Goal: Information Seeking & Learning: Learn about a topic

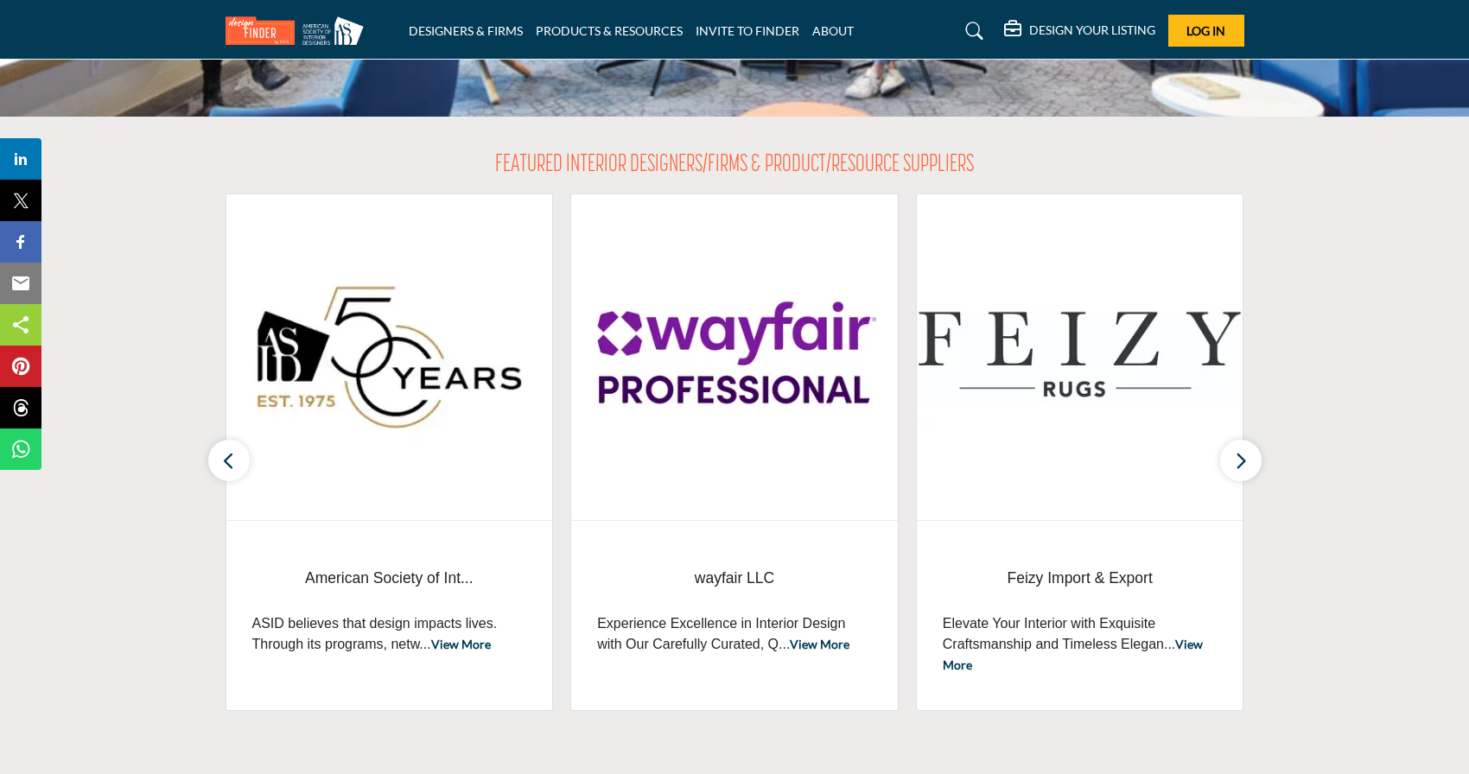
scroll to position [517, 0]
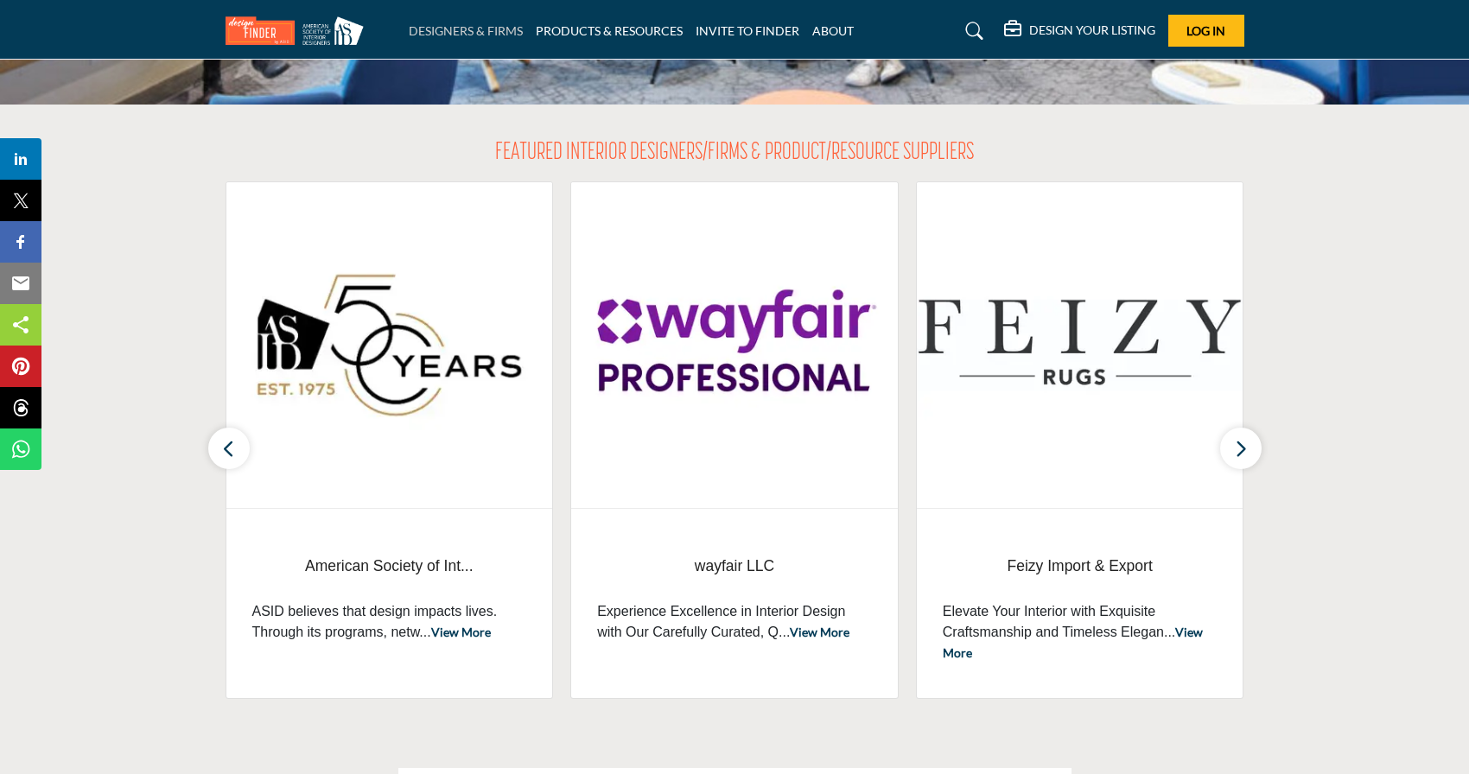
click at [497, 37] on link "DESIGNERS & FIRMS" at bounding box center [466, 30] width 114 height 15
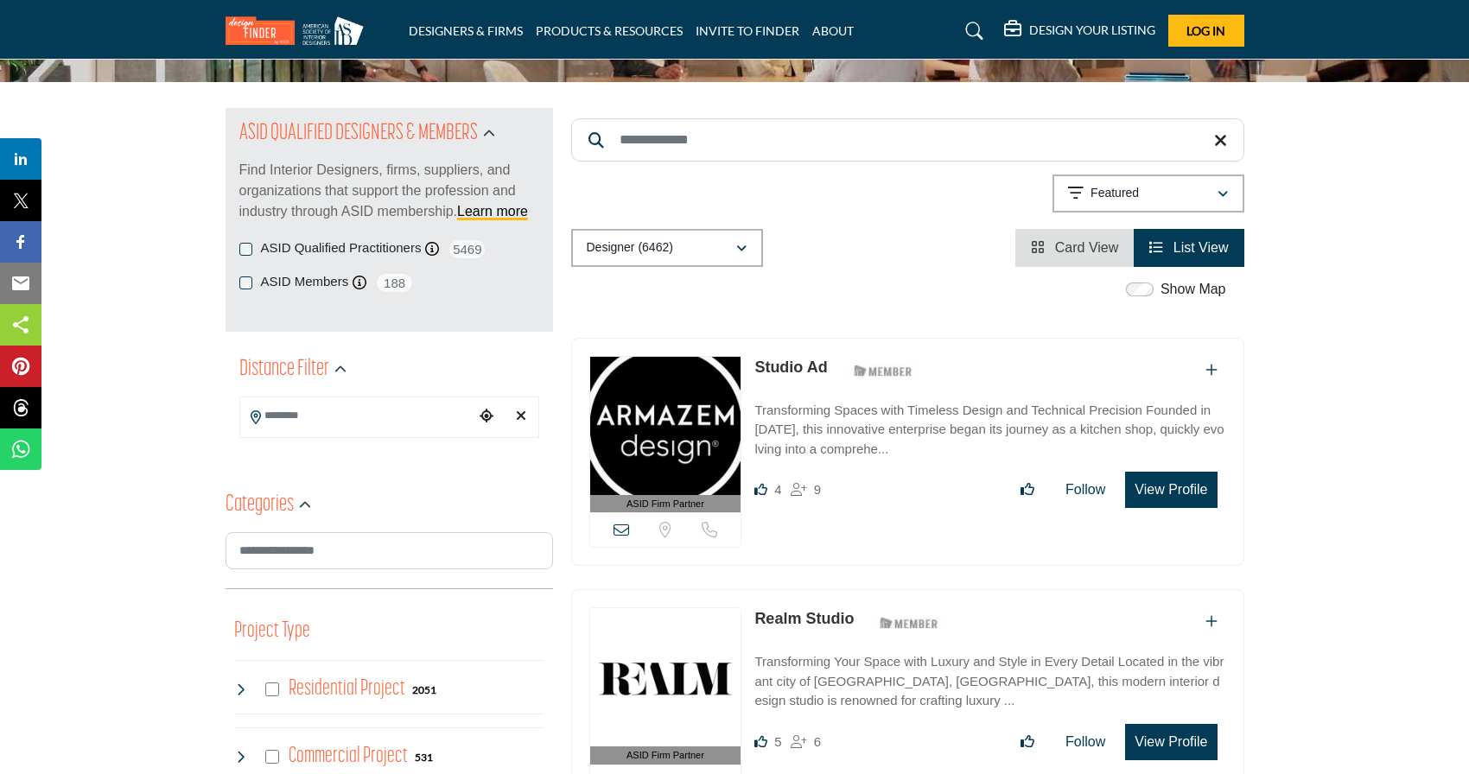
scroll to position [118, 0]
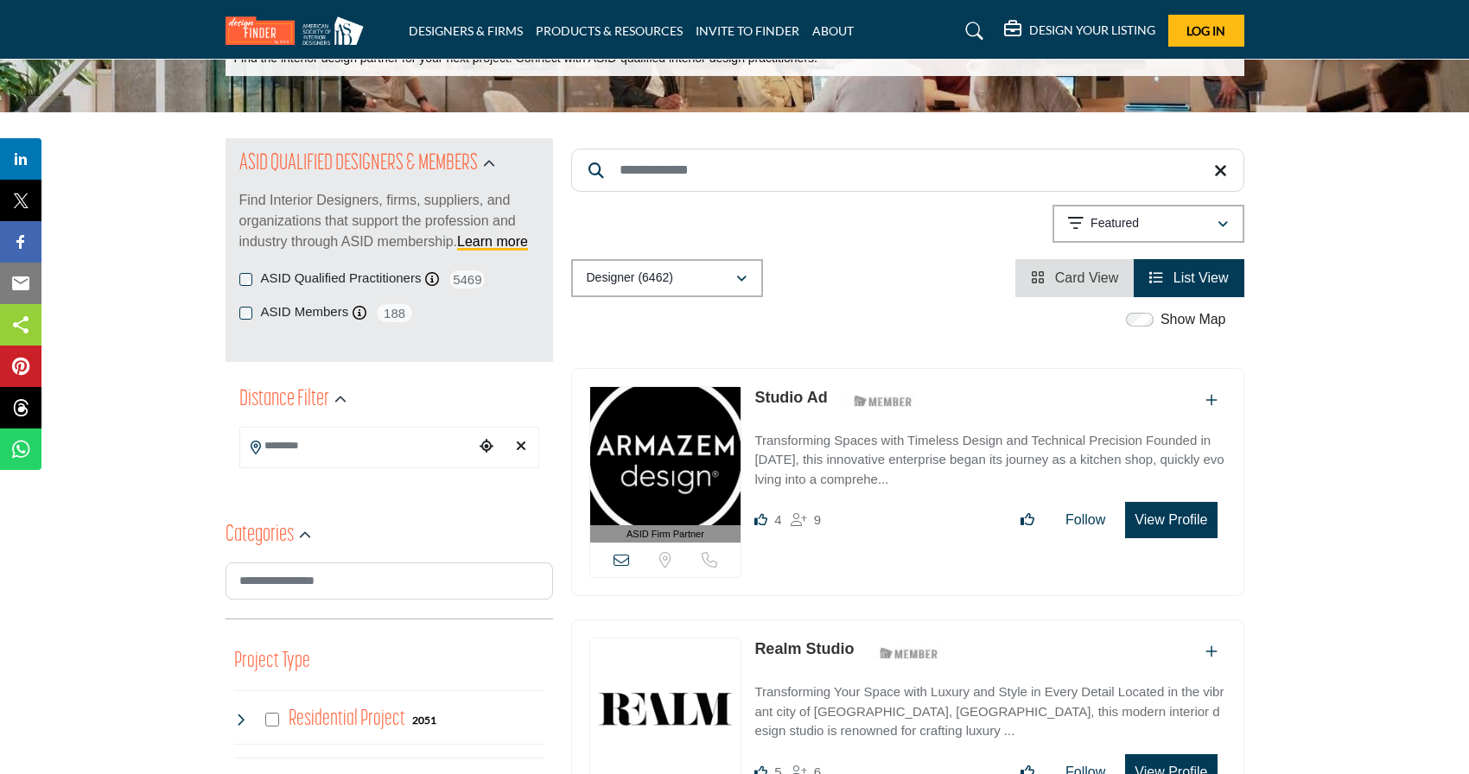
click at [662, 417] on img at bounding box center [665, 456] width 151 height 138
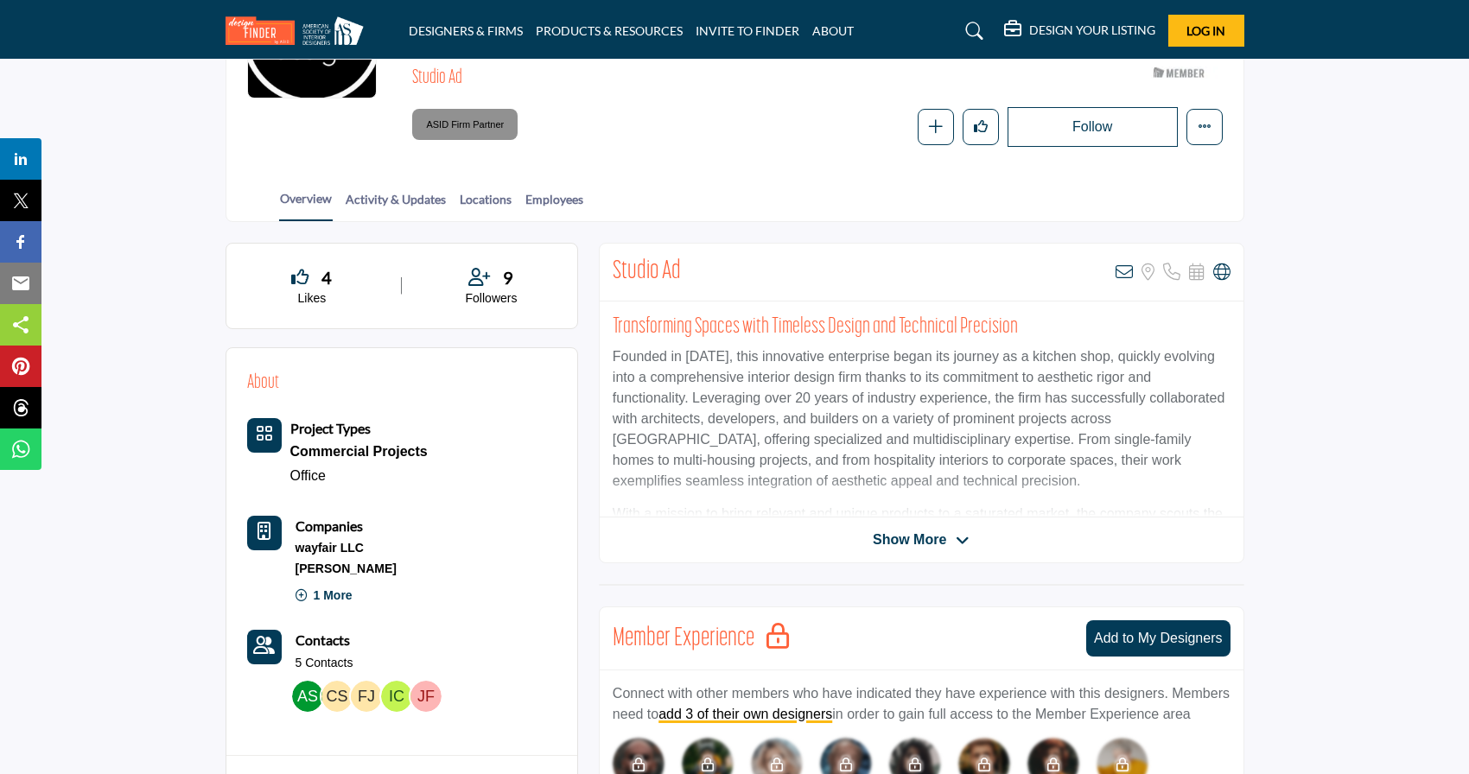
scroll to position [249, 0]
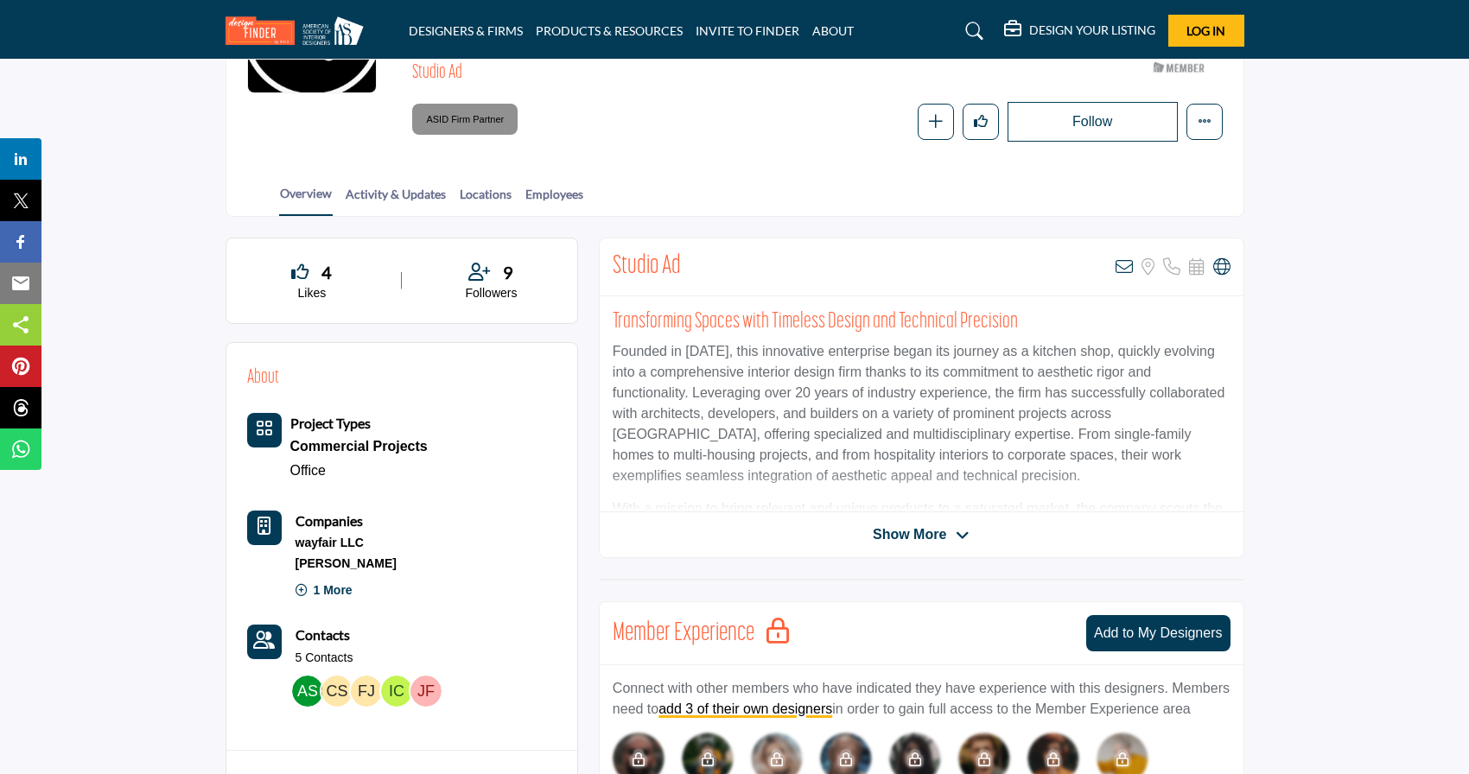
click at [322, 595] on p "1 More" at bounding box center [324, 594] width 57 height 35
click at [573, 34] on link "PRODUCTS & RESOURCES" at bounding box center [609, 30] width 147 height 15
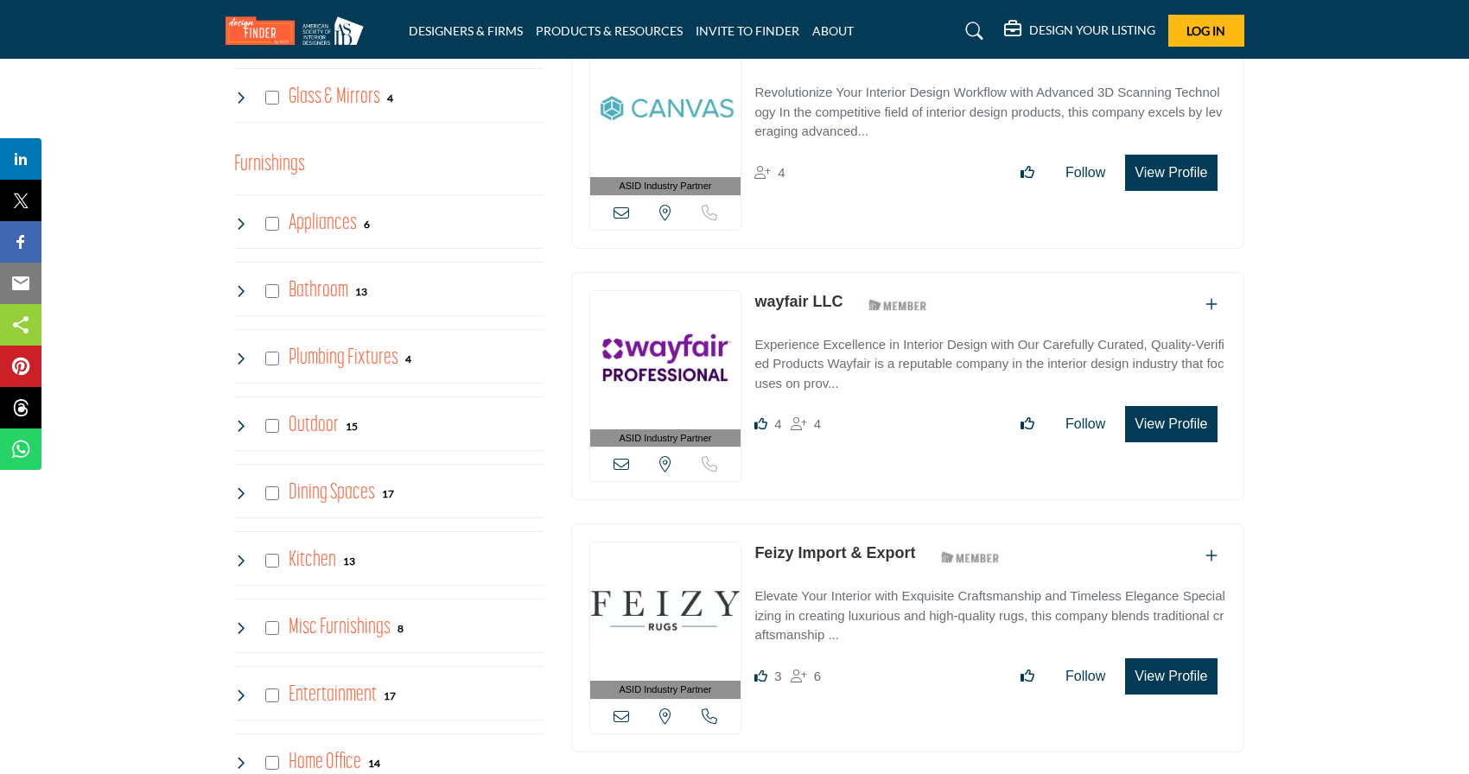
scroll to position [1604, 0]
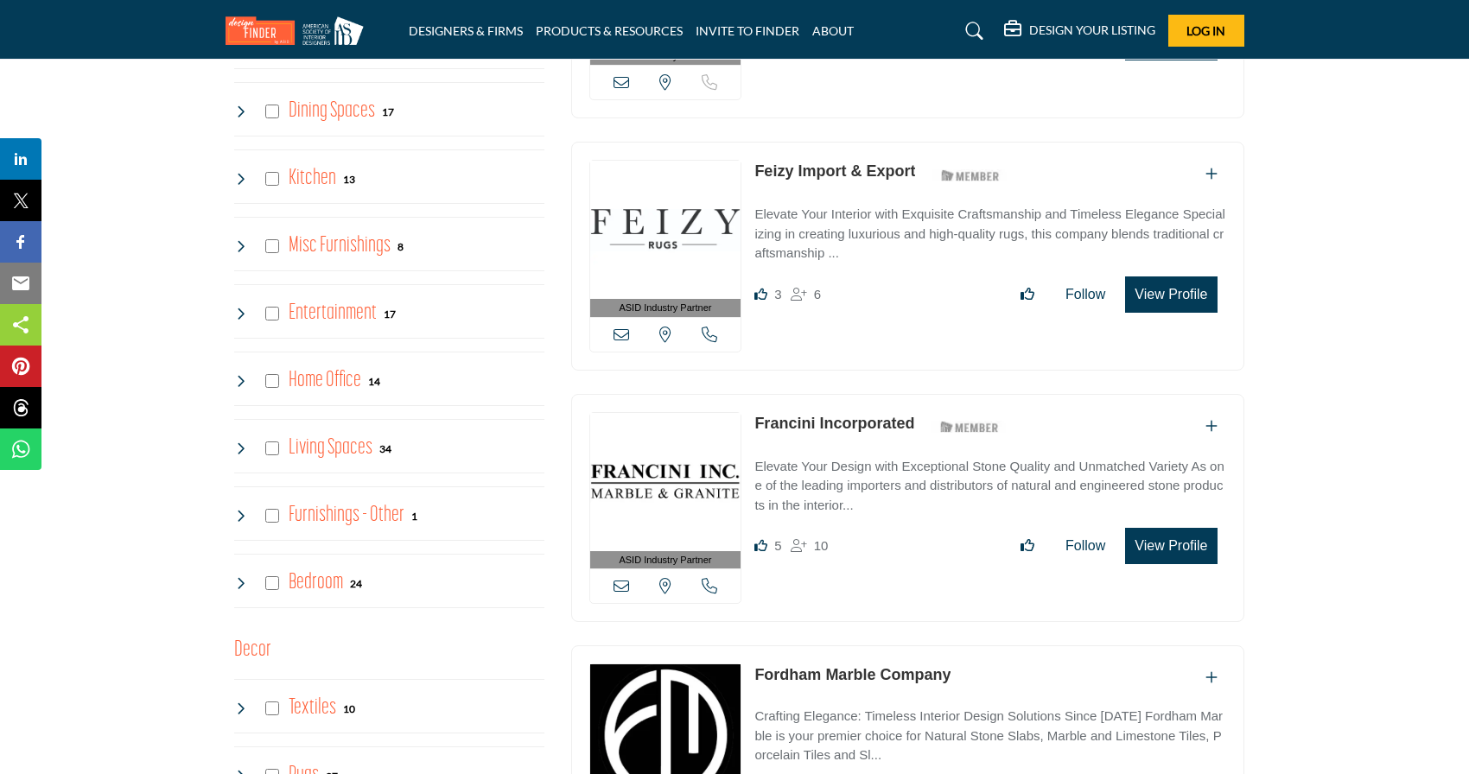
click at [325, 526] on h4 "Furnishings - Other" at bounding box center [347, 515] width 116 height 30
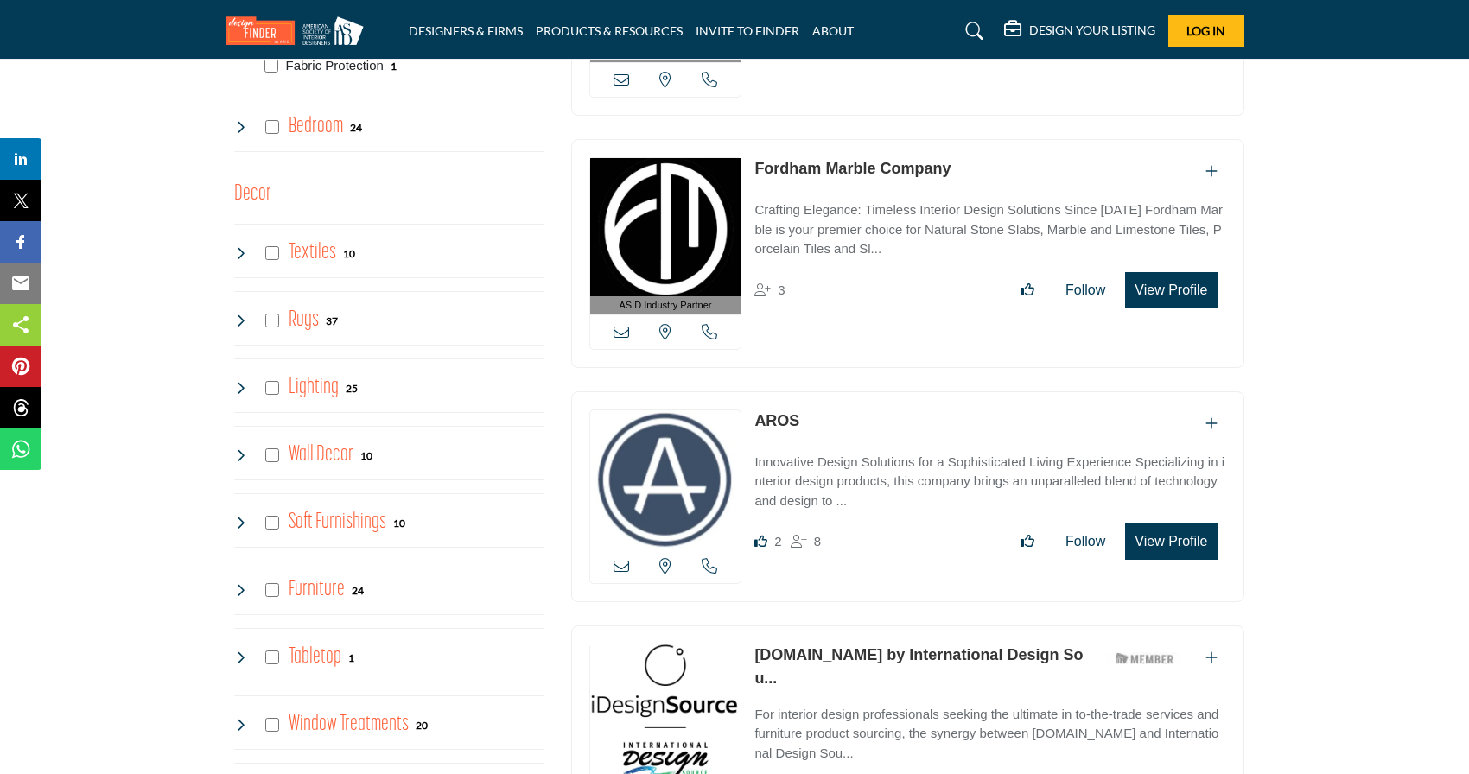
scroll to position [2113, 0]
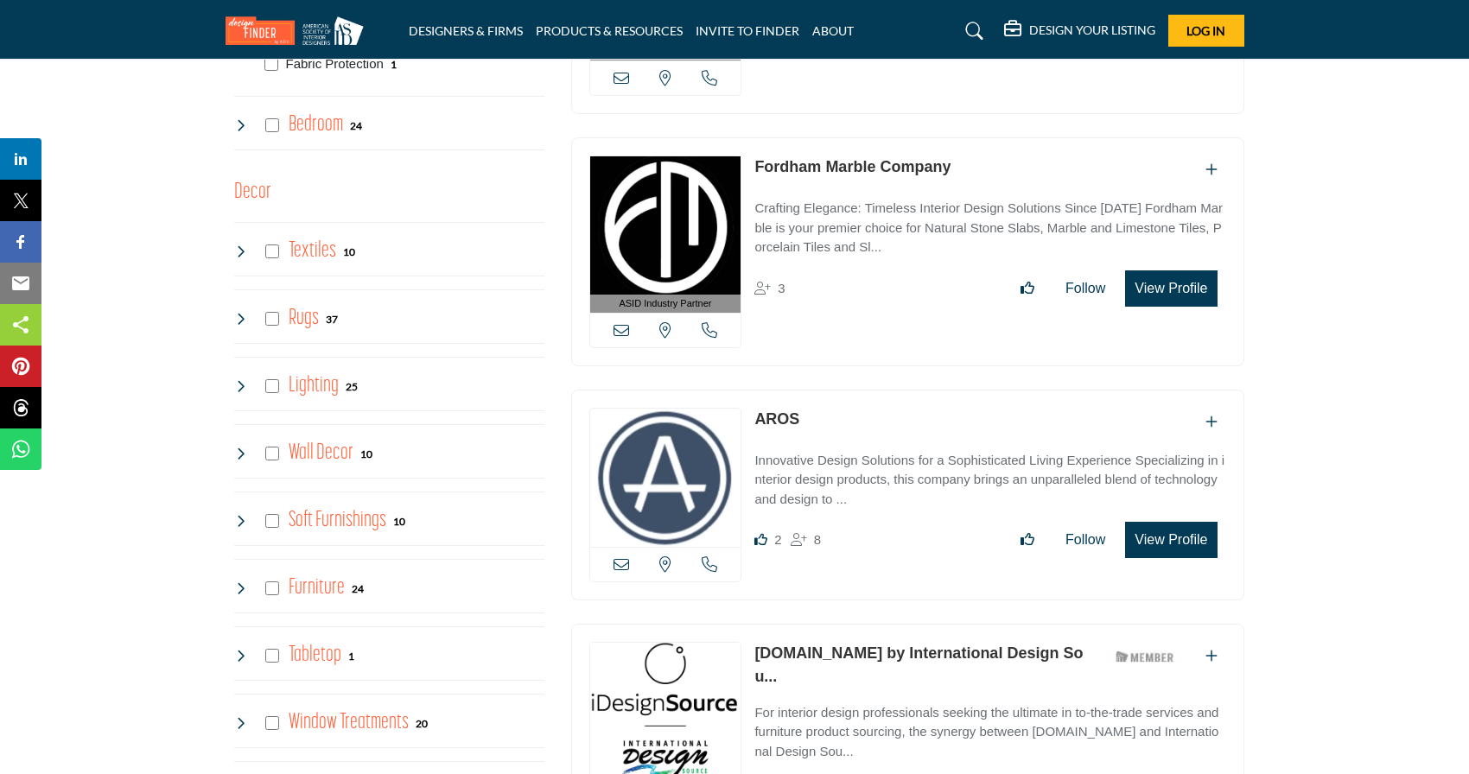
click at [315, 577] on h4 "Furniture" at bounding box center [317, 588] width 56 height 30
click at [321, 596] on h4 "Furniture" at bounding box center [317, 588] width 56 height 30
click at [321, 595] on h4 "Furniture" at bounding box center [317, 588] width 56 height 30
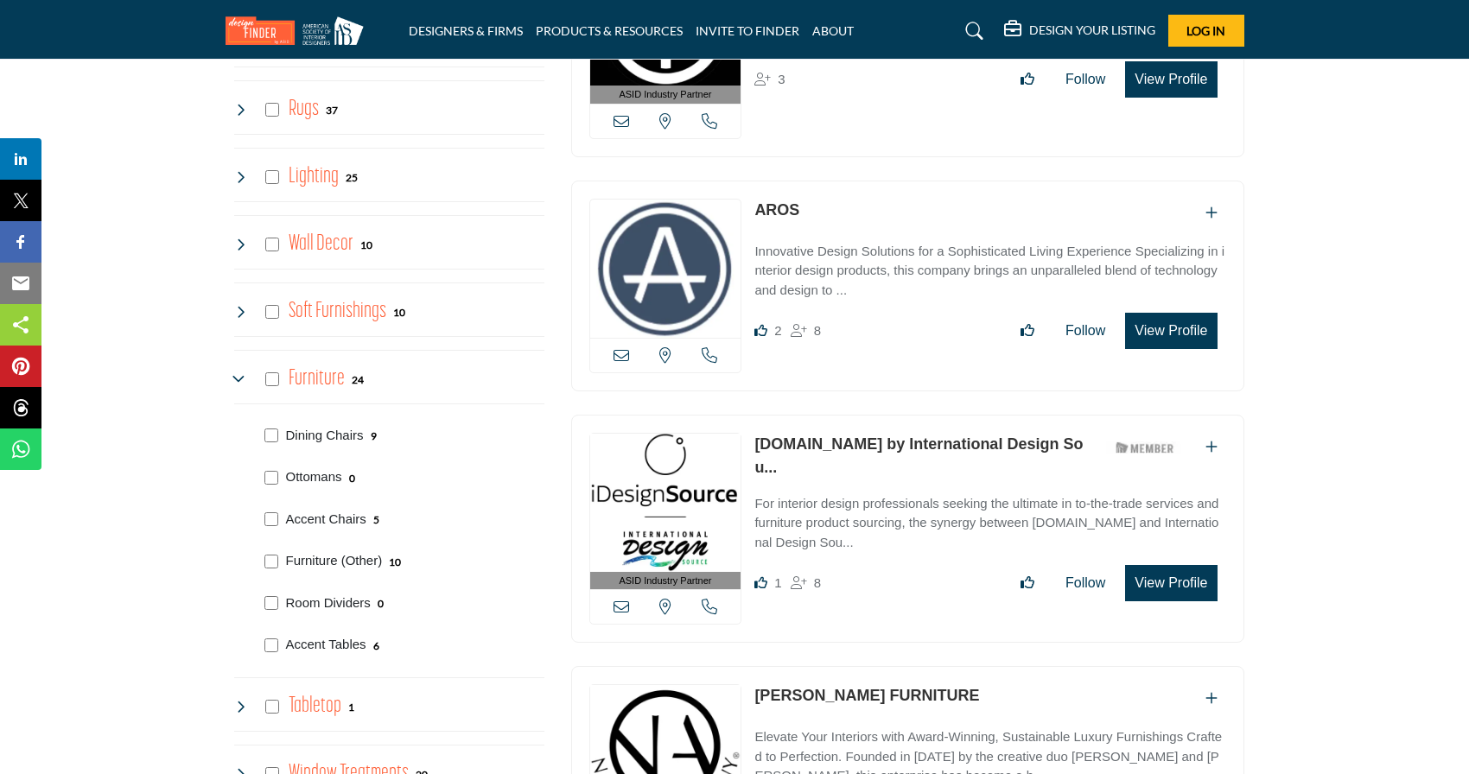
scroll to position [2403, 0]
